Goal: Find specific page/section: Find specific page/section

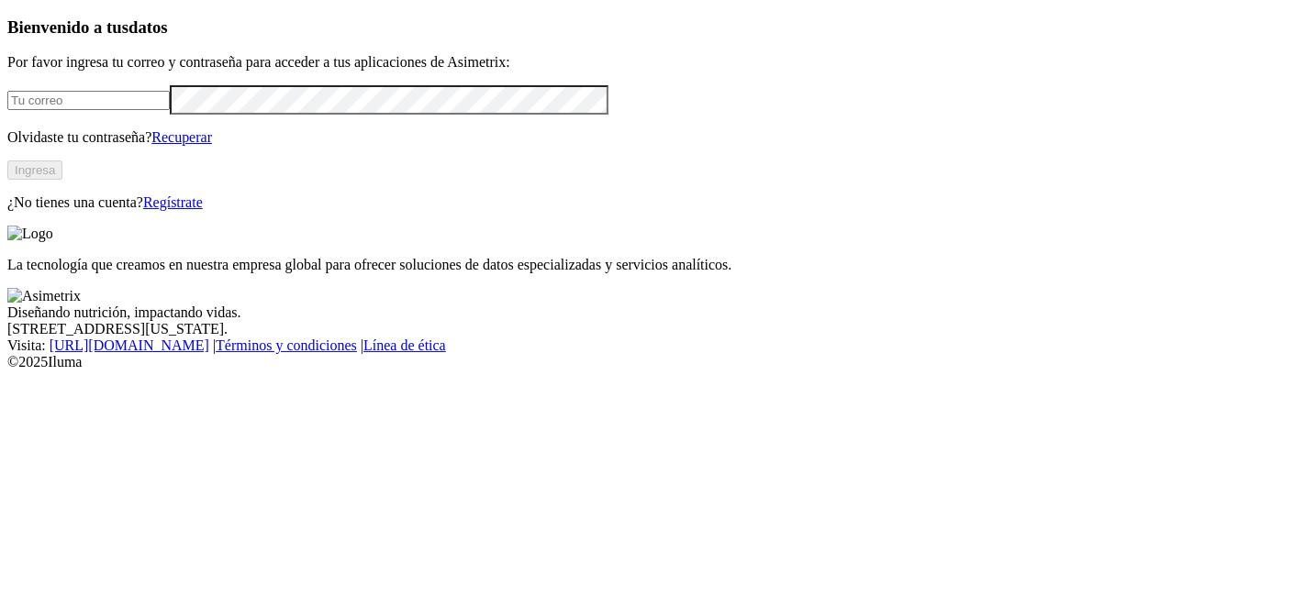
type input "[PERSON_NAME][EMAIL_ADDRESS][PERSON_NAME][DOMAIN_NAME]"
click at [62, 180] on button "Ingresa" at bounding box center [34, 170] width 55 height 19
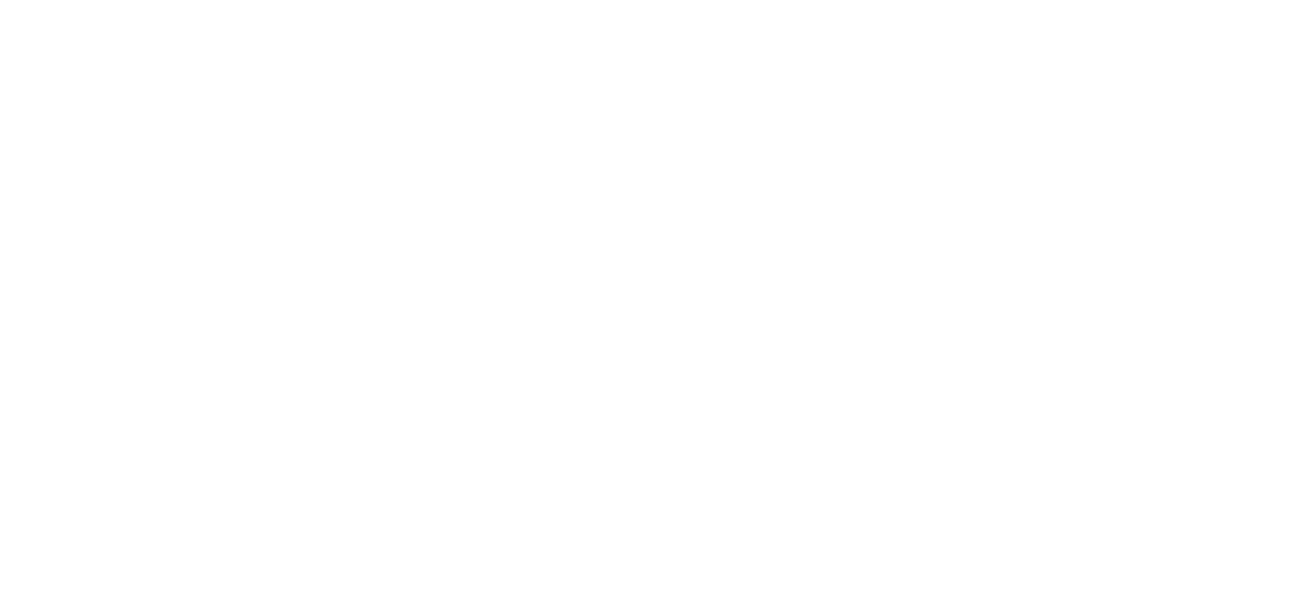
type input "curit"
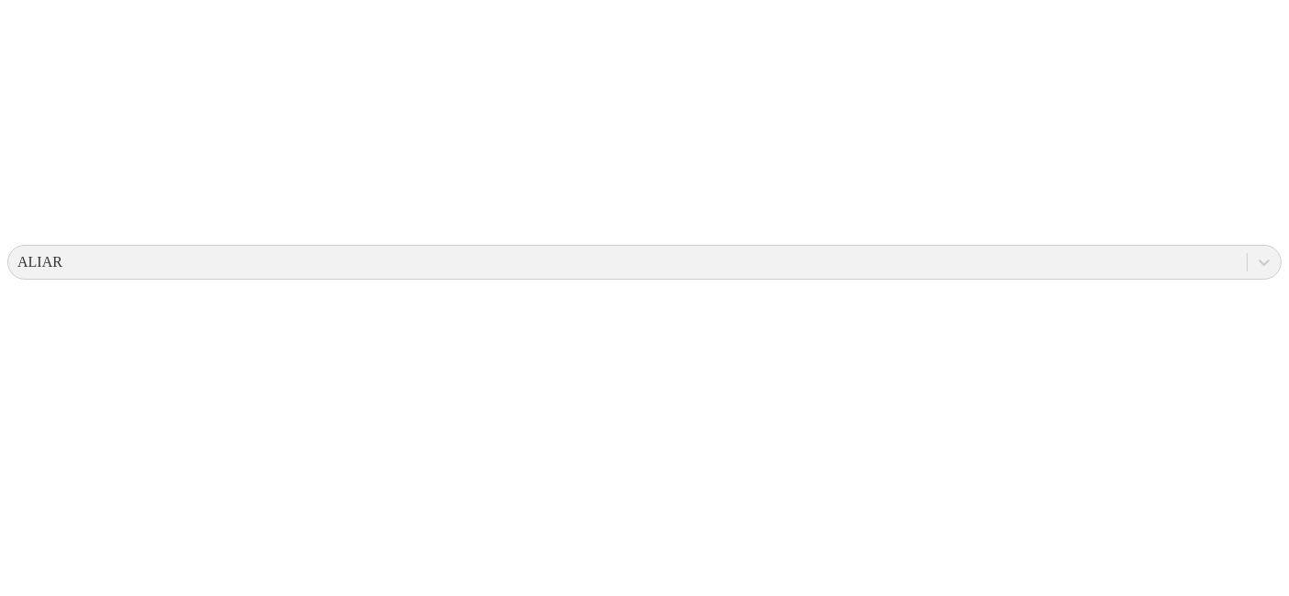
scroll to position [495, 0]
drag, startPoint x: 1250, startPoint y: 145, endPoint x: 1304, endPoint y: 128, distance: 56.6
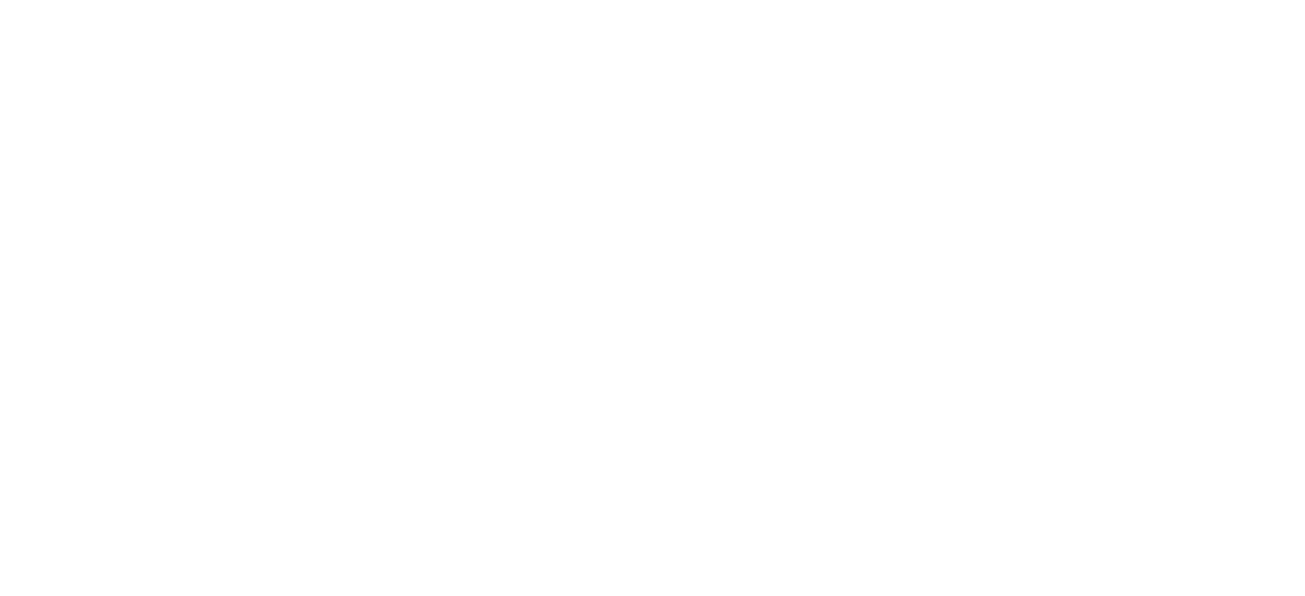
scroll to position [1717, 0]
